Goal: Task Accomplishment & Management: Manage account settings

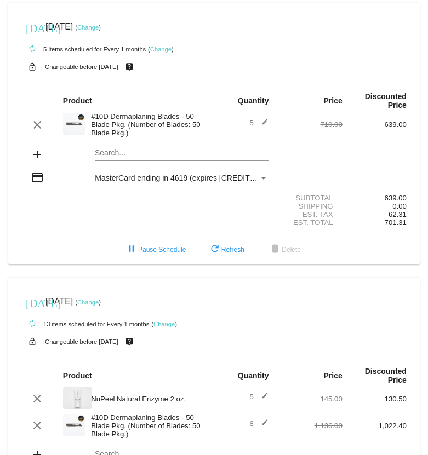
click at [99, 27] on link "Change" at bounding box center [87, 27] width 21 height 7
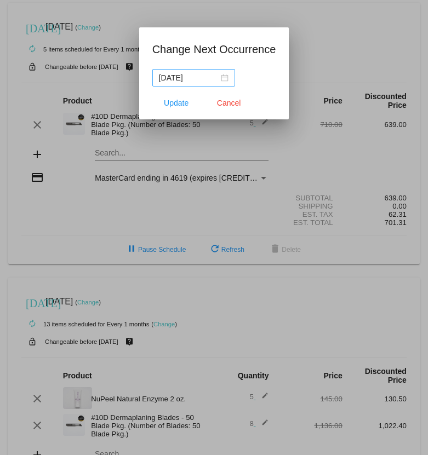
click at [218, 77] on div "[DATE]" at bounding box center [194, 78] width 70 height 12
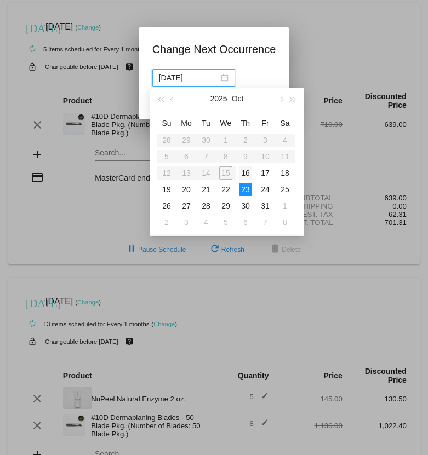
click at [246, 169] on div "16" at bounding box center [245, 172] width 13 height 13
type input "[DATE]"
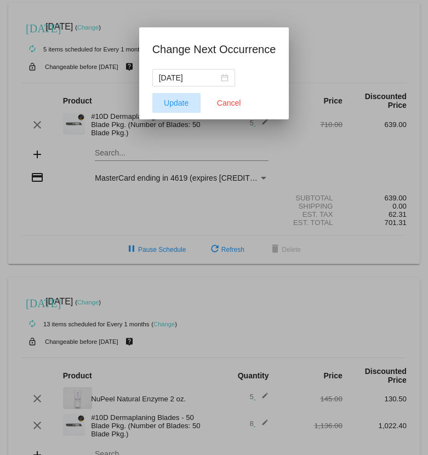
click at [166, 99] on span "Update" at bounding box center [176, 103] width 25 height 9
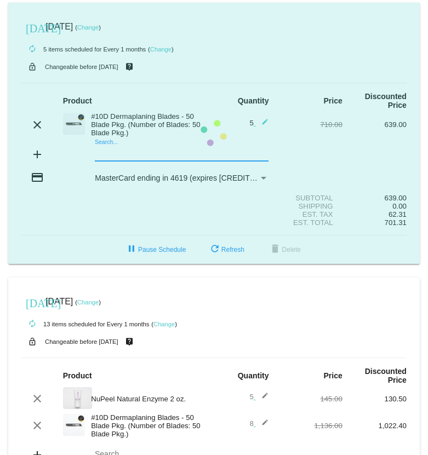
click at [112, 157] on mat-card "[DATE] [DATE] ( Change ) autorenew 5 items scheduled for Every 1 months ( Chang…" at bounding box center [213, 133] width 411 height 261
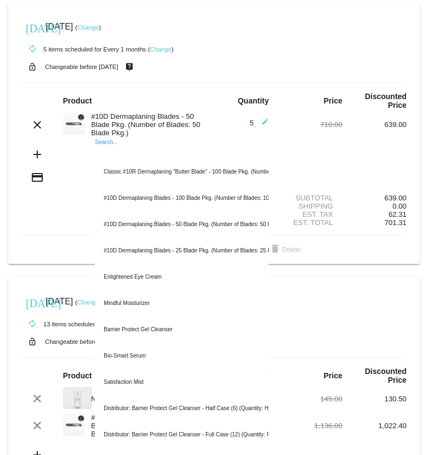
type input "n"
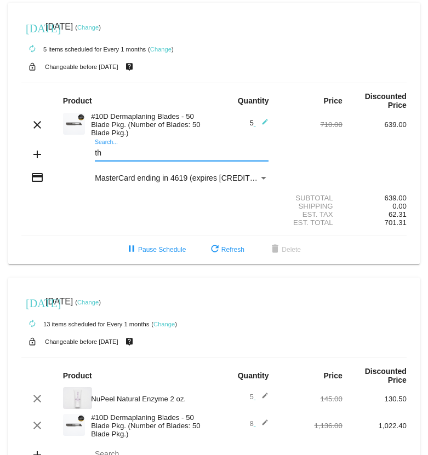
type input "t"
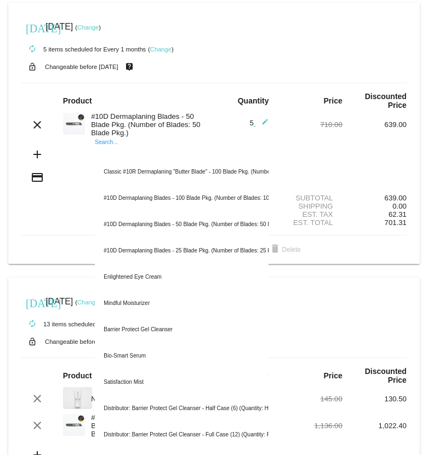
click at [380, 319] on div "autorenew 13 items scheduled for Every 1 months ( Change )" at bounding box center [213, 324] width 385 height 22
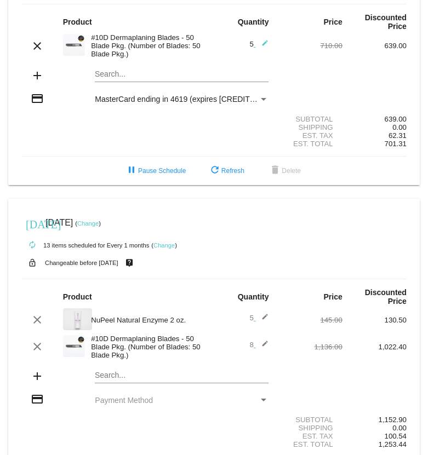
scroll to position [112, 0]
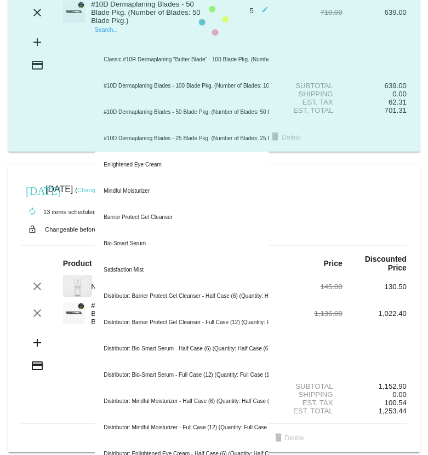
click at [108, 44] on input "Search..." at bounding box center [182, 41] width 174 height 9
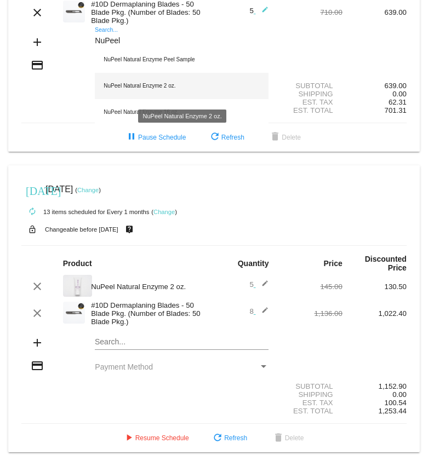
type input "NuPeel"
click at [158, 86] on div "NuPeel Natural Enzyme 2 oz." at bounding box center [182, 86] width 174 height 26
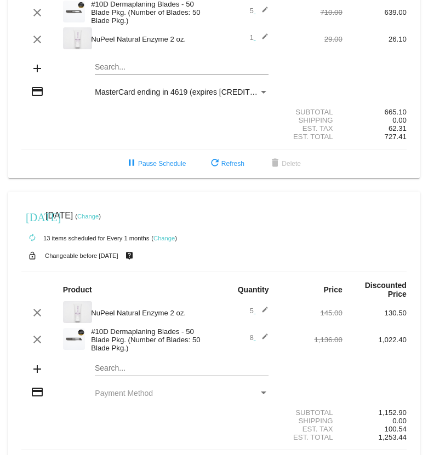
click at [256, 39] on mat-icon "edit" at bounding box center [261, 39] width 13 height 13
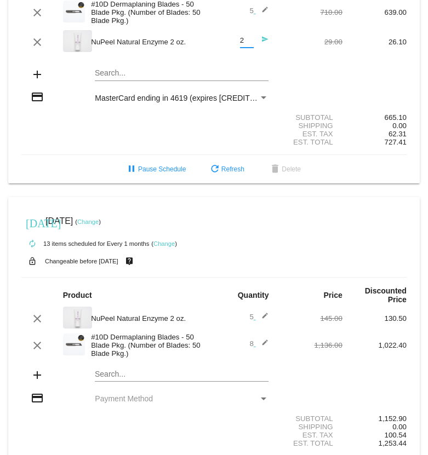
click at [249, 42] on input "2" at bounding box center [247, 41] width 14 height 8
click at [249, 42] on input "3" at bounding box center [247, 41] width 14 height 8
type input "4"
click at [249, 42] on input "4" at bounding box center [247, 41] width 14 height 8
click at [256, 111] on section "Subtotal 665.10 Shipping 0.00 Est. Tax 62.31 Est. Total 727.41" at bounding box center [213, 130] width 385 height 50
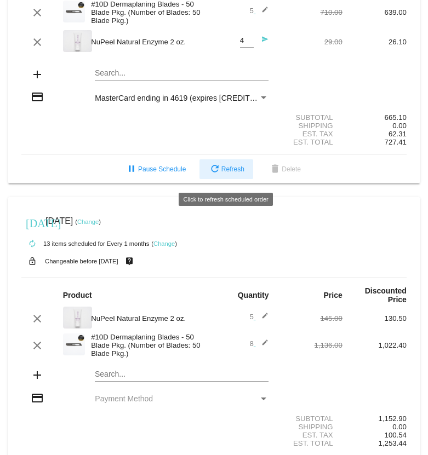
click at [234, 173] on span "refresh Refresh" at bounding box center [226, 169] width 36 height 8
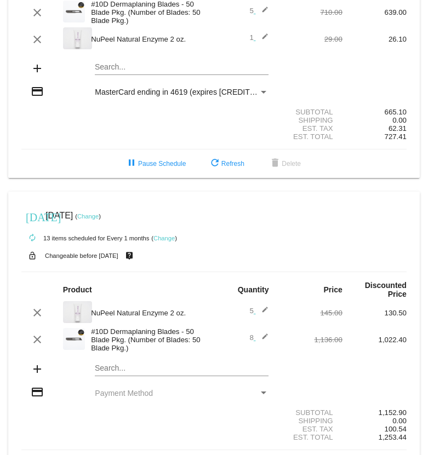
drag, startPoint x: 253, startPoint y: 36, endPoint x: 241, endPoint y: 36, distance: 12.6
click at [241, 36] on div "1 edit" at bounding box center [245, 39] width 45 height 13
click at [264, 38] on mat-icon "edit" at bounding box center [261, 39] width 13 height 13
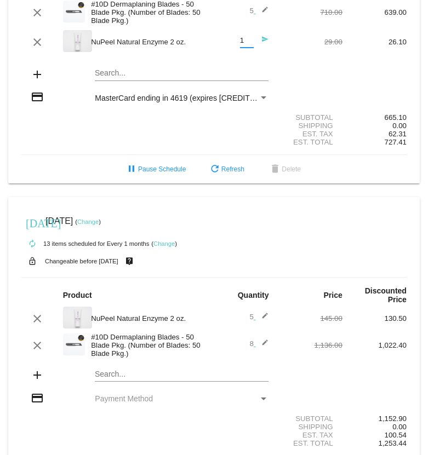
drag, startPoint x: 243, startPoint y: 42, endPoint x: 226, endPoint y: 42, distance: 17.0
click at [226, 42] on div "1 Quantity send" at bounding box center [245, 42] width 45 height 30
type input "4"
click at [158, 118] on div "Subtotal 665.10" at bounding box center [213, 117] width 385 height 8
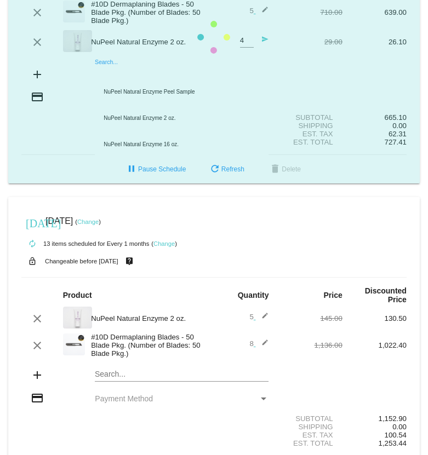
click at [134, 74] on input "Search..." at bounding box center [182, 73] width 174 height 9
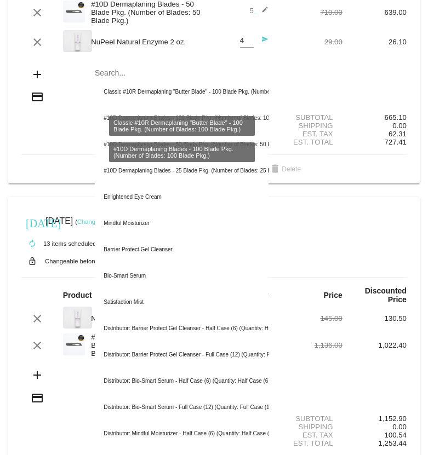
click at [72, 137] on div "Est. Tax 62.31" at bounding box center [213, 134] width 385 height 8
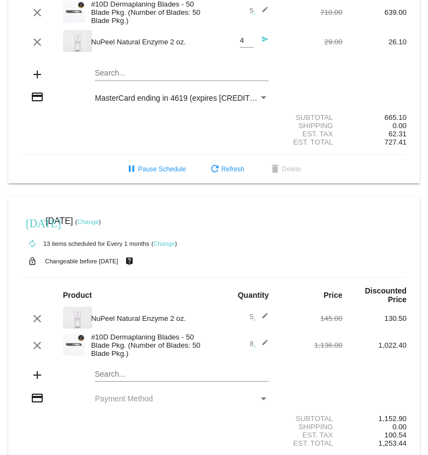
click at [63, 146] on div "Est. Total 727.41" at bounding box center [213, 142] width 385 height 8
click at [243, 44] on input "4" at bounding box center [247, 41] width 14 height 8
click at [157, 70] on div "Search..." at bounding box center [182, 70] width 174 height 21
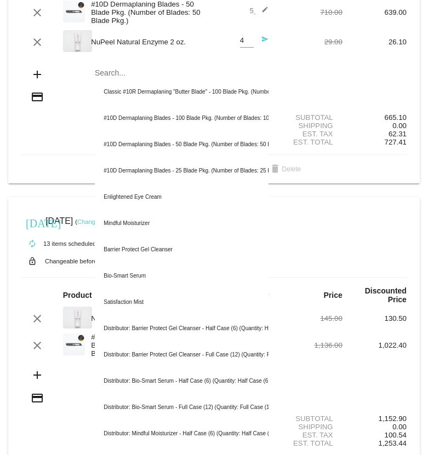
click at [67, 103] on div "credit_card MasterCard ending in 4619 (expires [CREDIT_CARD_DATA])" at bounding box center [213, 97] width 385 height 15
click at [44, 138] on div "Est. Tax 62.31" at bounding box center [213, 134] width 385 height 8
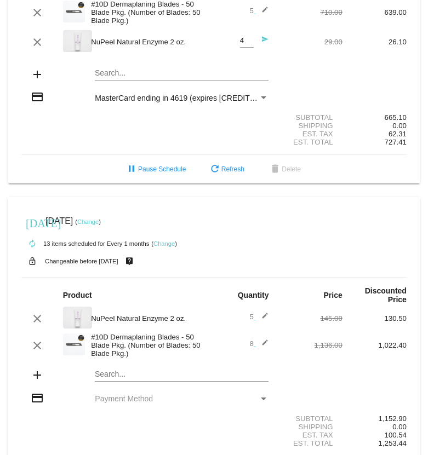
click at [391, 122] on div "665.10" at bounding box center [374, 117] width 64 height 8
click at [266, 41] on mat-icon "send" at bounding box center [261, 42] width 13 height 13
